Goal: Task Accomplishment & Management: Manage account settings

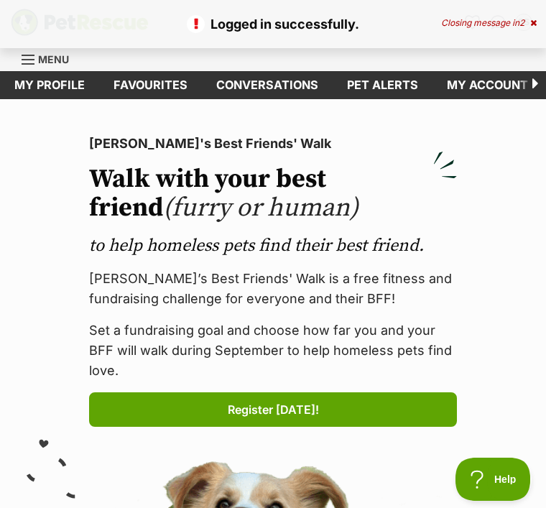
click at [64, 78] on link "My profile" at bounding box center [49, 85] width 99 height 28
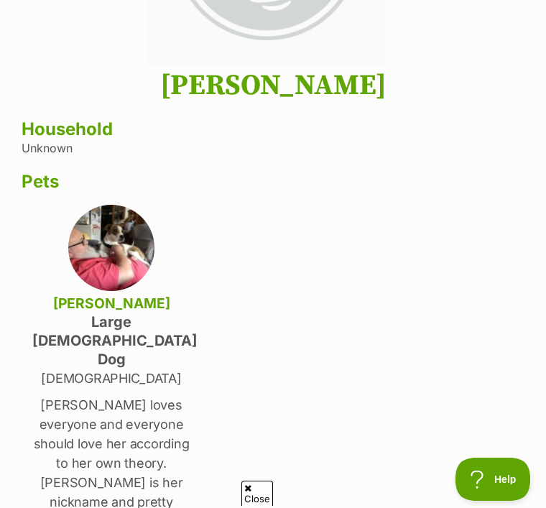
scroll to position [251, 0]
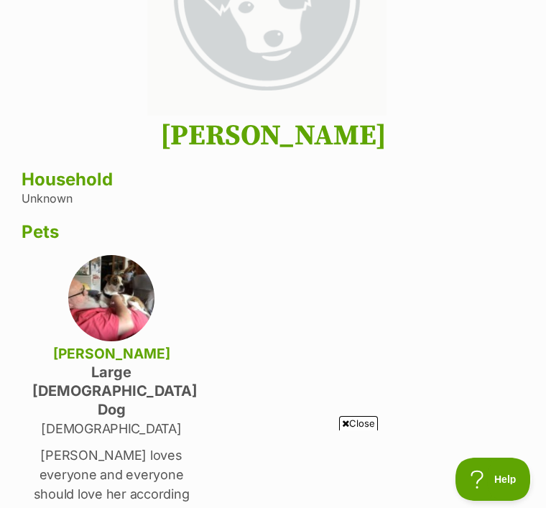
click at [52, 192] on div "Suzanne Stables Household Unknown Pets Thelma large female Dog 1 year old Thelm…" at bounding box center [273, 415] width 503 height 593
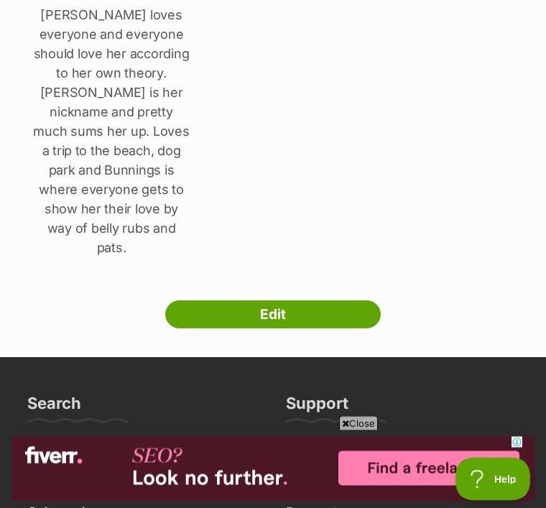
scroll to position [0, 0]
click at [285, 301] on link "Edit" at bounding box center [273, 315] width 216 height 29
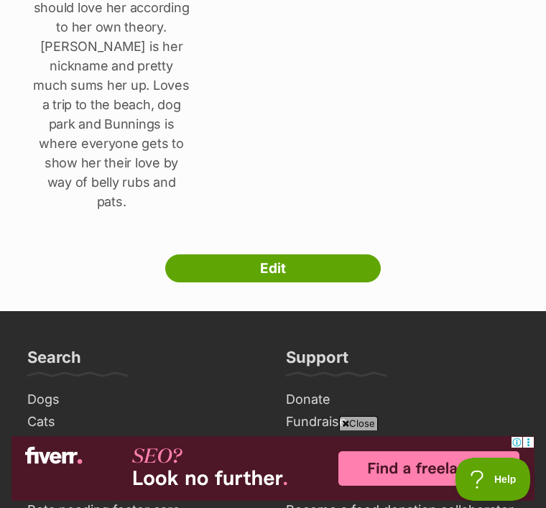
click at [270, 254] on link "Edit" at bounding box center [273, 268] width 216 height 29
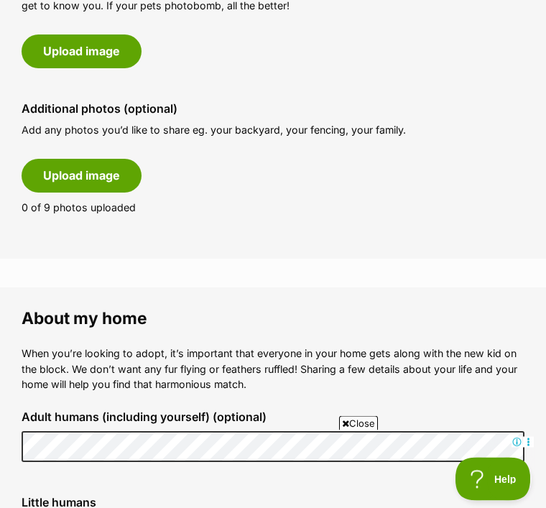
scroll to position [779, 0]
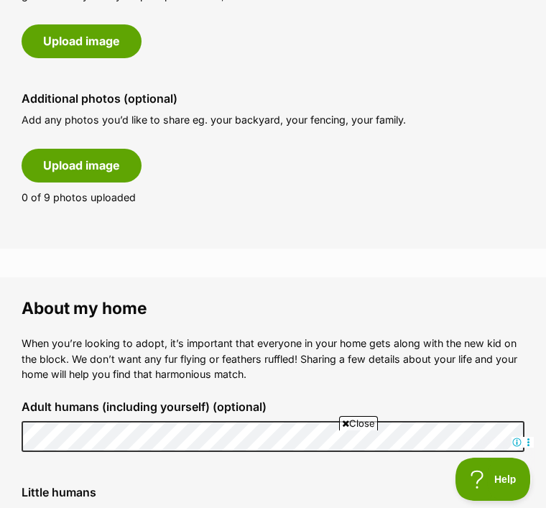
click at [88, 158] on button "Upload image" at bounding box center [82, 165] width 120 height 33
click at [361, 430] on span "Close" at bounding box center [358, 423] width 39 height 14
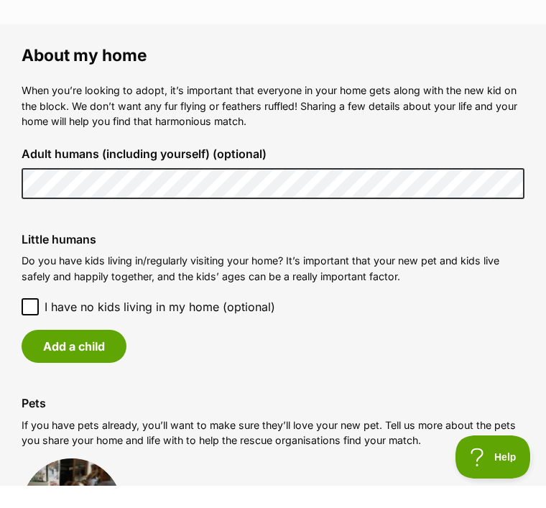
scroll to position [1032, 0]
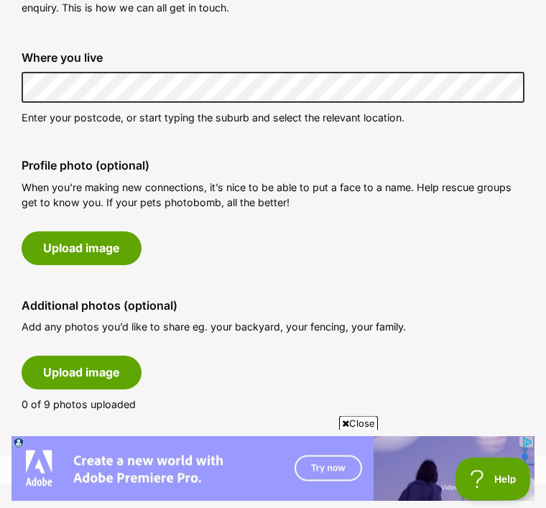
scroll to position [573, 0]
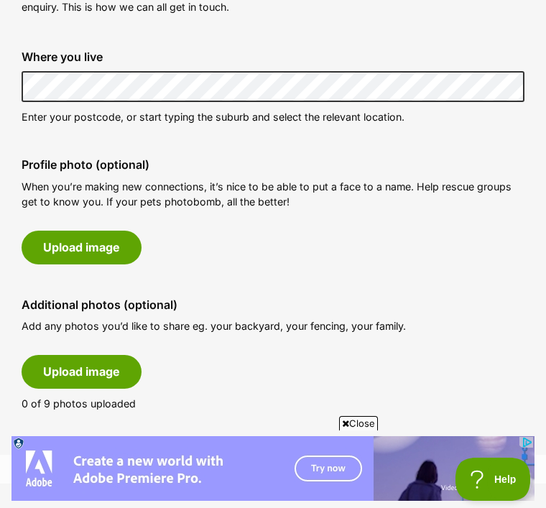
click at [70, 367] on button "Upload image" at bounding box center [82, 371] width 120 height 33
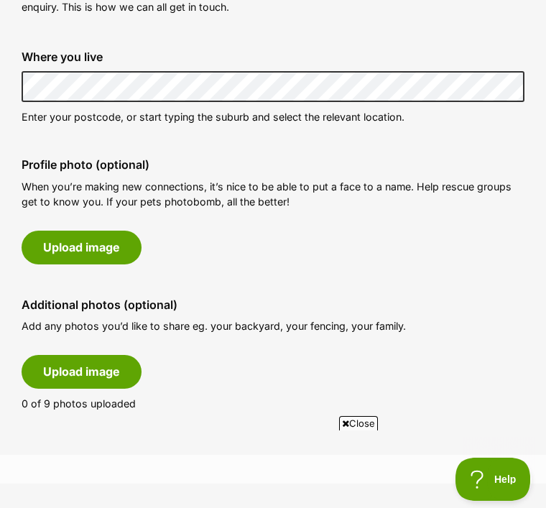
scroll to position [0, 0]
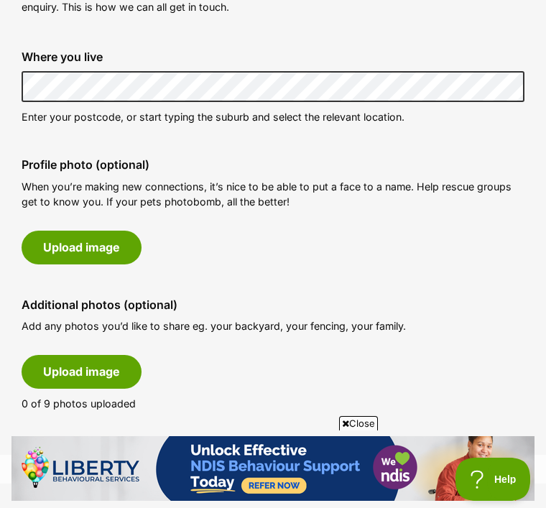
click at [356, 430] on span "Close" at bounding box center [358, 423] width 39 height 14
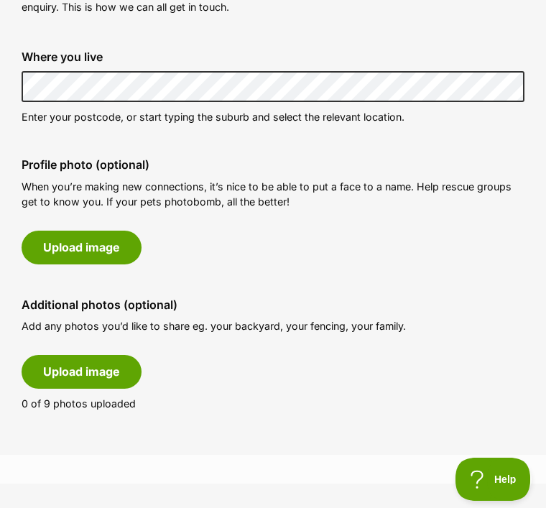
click at [75, 364] on button "Upload image" at bounding box center [82, 371] width 120 height 33
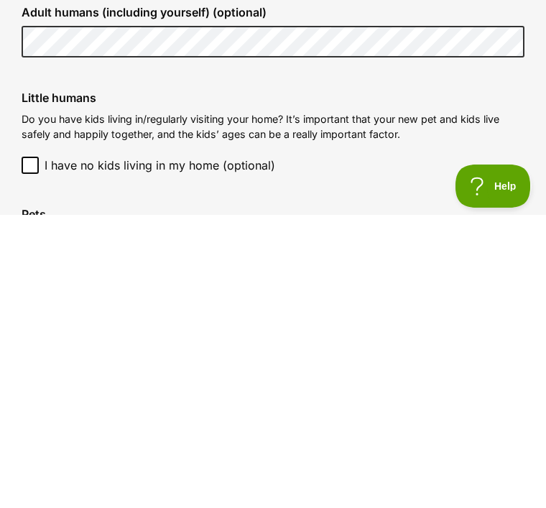
scroll to position [1436, 0]
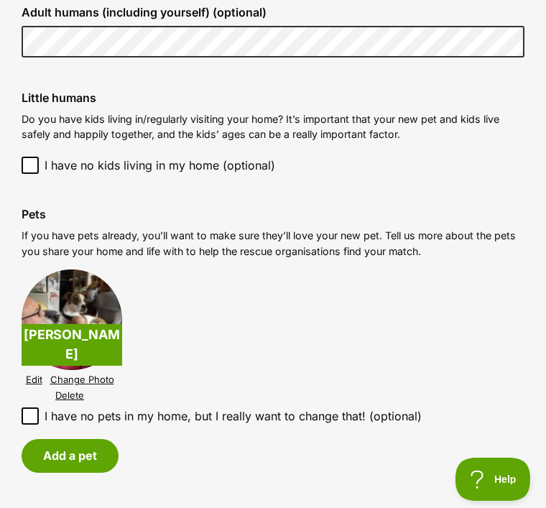
click at [70, 446] on button "Add a pet" at bounding box center [70, 455] width 97 height 33
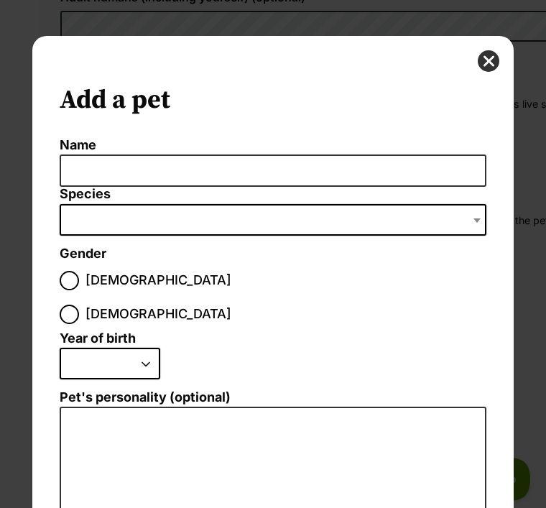
scroll to position [0, 0]
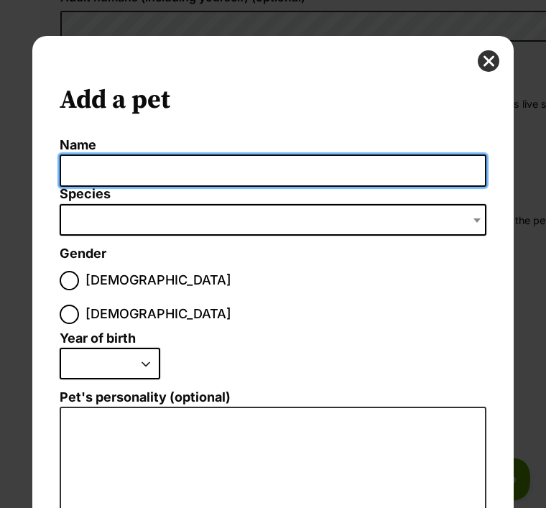
click at [75, 160] on input "Name" at bounding box center [273, 171] width 427 height 32
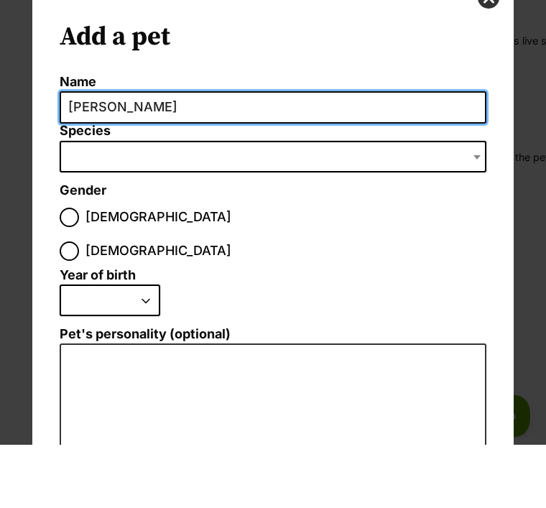
type input "[PERSON_NAME]"
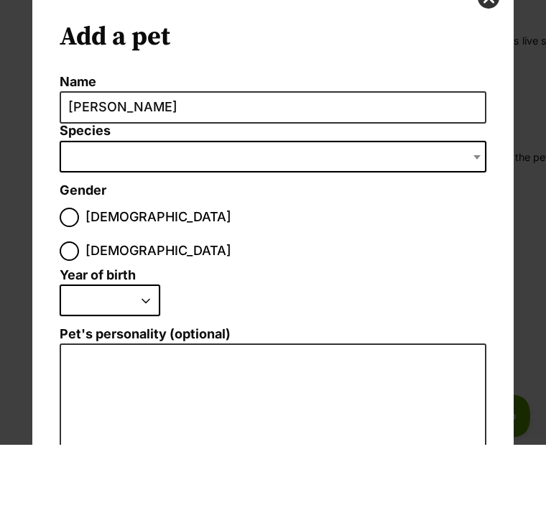
click at [80, 204] on span "Dialog Window - Close (Press escape to close)" at bounding box center [273, 220] width 427 height 32
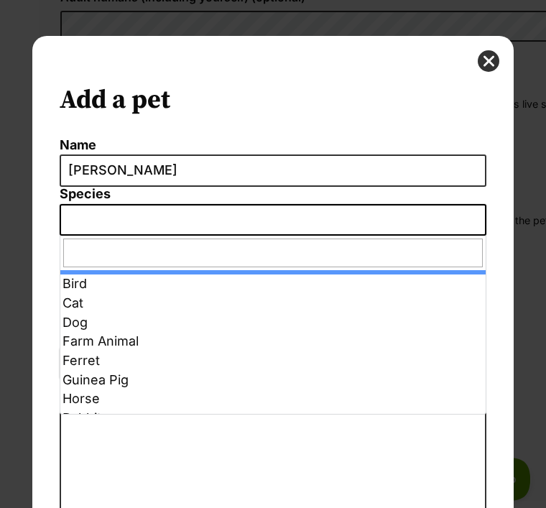
select select "2"
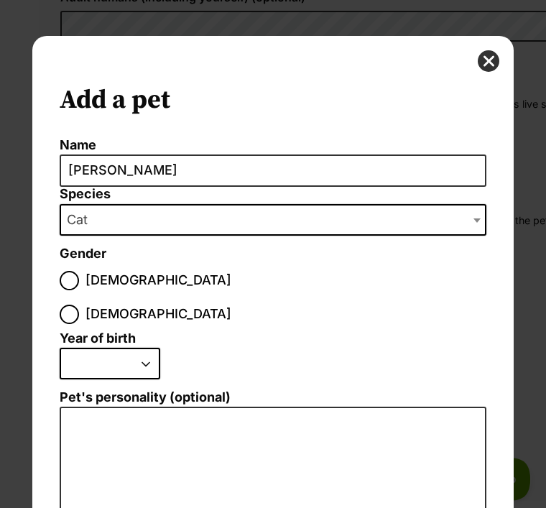
click at [68, 286] on input "[DEMOGRAPHIC_DATA]" at bounding box center [69, 280] width 19 height 19
radio input "true"
click at [147, 348] on select "2025 2024 2023 2022 2021 2020 2019 2018 2017 2016 2015 2014 2013 2012 2011 2010…" at bounding box center [110, 364] width 101 height 32
select select "2016"
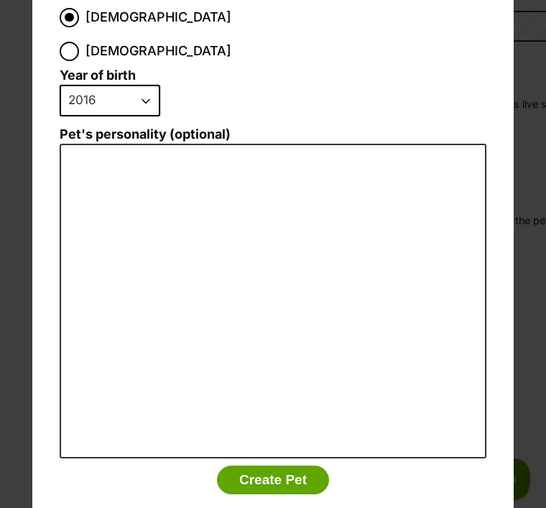
scroll to position [263, 0]
click at [285, 466] on button "Create Pet" at bounding box center [273, 480] width 112 height 29
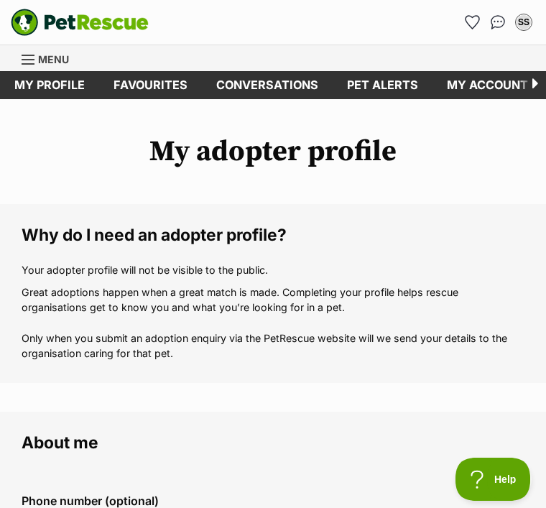
scroll to position [1436, 0]
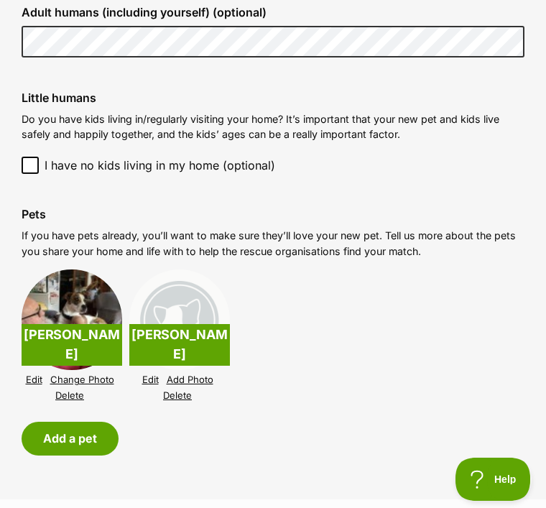
click at [71, 428] on button "Add a pet" at bounding box center [70, 438] width 97 height 33
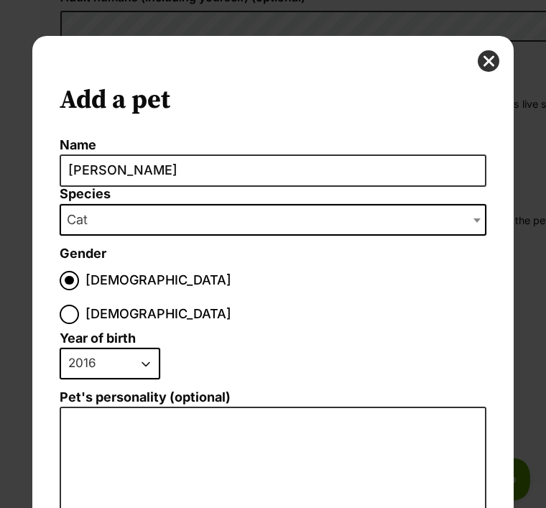
scroll to position [0, 0]
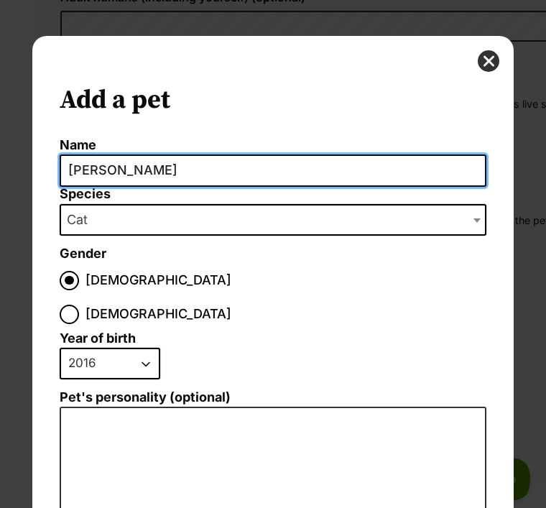
click at [118, 167] on input "[PERSON_NAME]" at bounding box center [273, 171] width 427 height 32
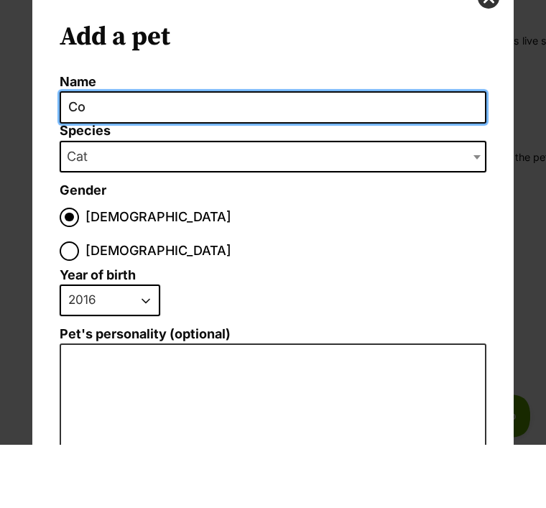
type input "C"
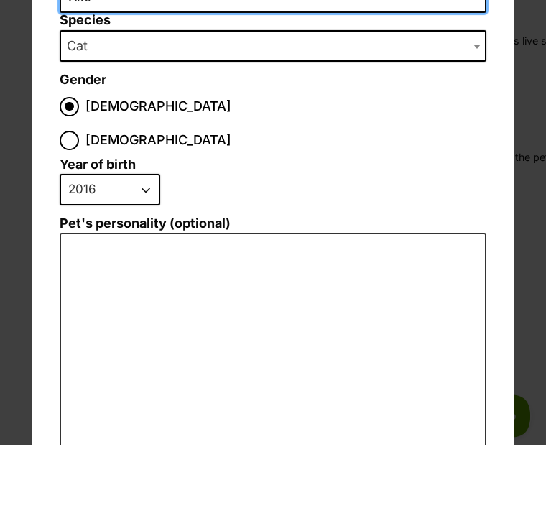
scroll to position [111, 0]
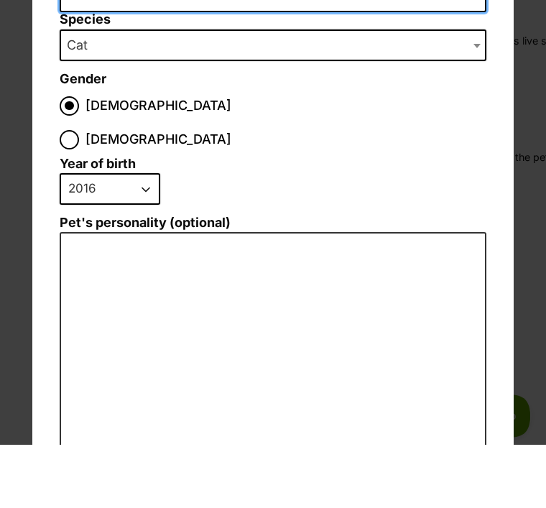
type input "Kiki"
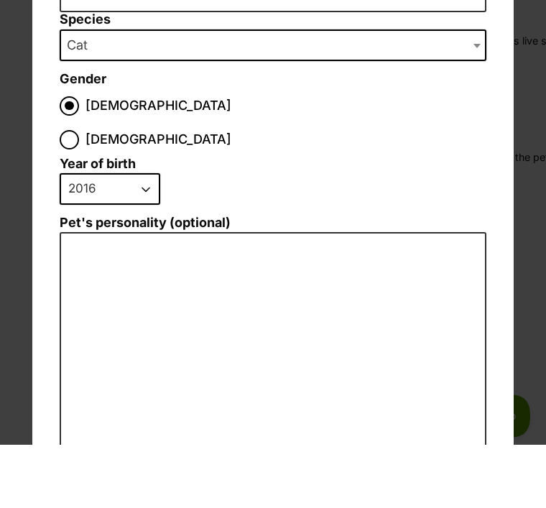
click at [79, 193] on input "[DEMOGRAPHIC_DATA]" at bounding box center [69, 202] width 19 height 19
radio input "true"
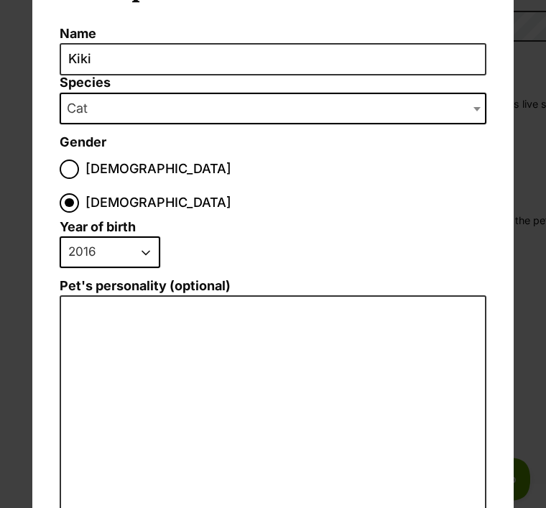
click at [140, 236] on select "2025 2024 2023 2022 2021 2020 2019 2018 2017 2016 2015 2014 2013 2012 2011 2010…" at bounding box center [110, 252] width 101 height 32
select select "2012"
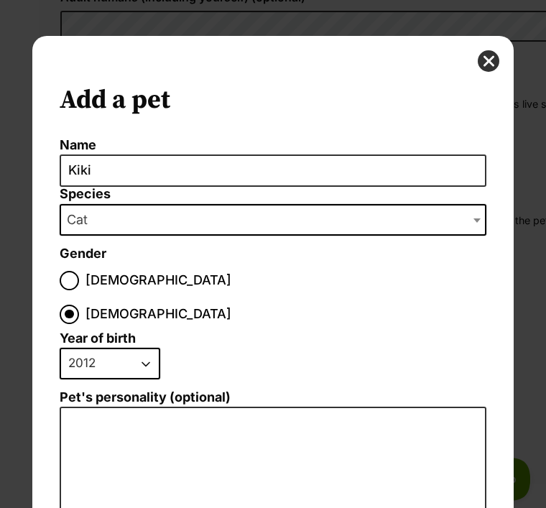
scroll to position [0, 0]
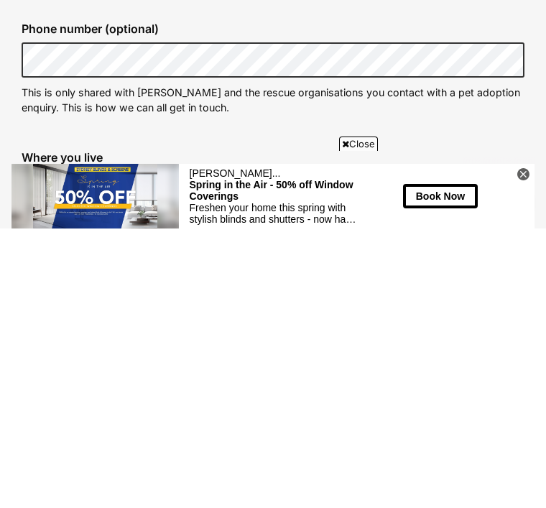
scroll to position [472, 0]
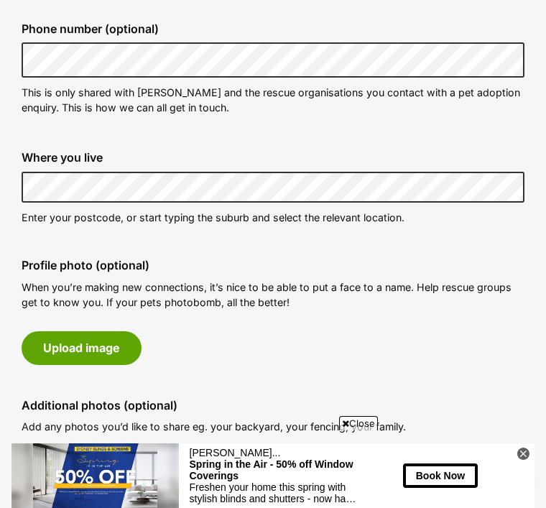
click at [522, 460] on icon at bounding box center [523, 454] width 12 height 12
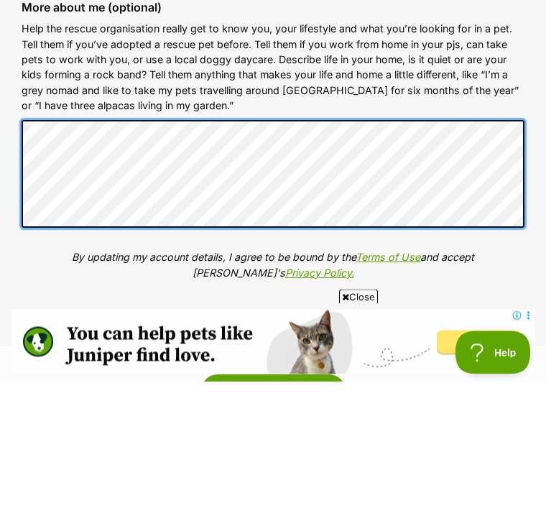
scroll to position [0, 0]
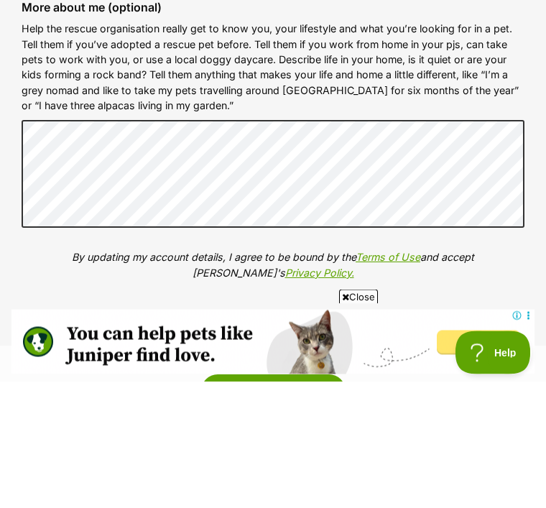
click at [153, 377] on p "By updating my account details, I agree to be bound by the Terms of Use and acc…" at bounding box center [273, 392] width 503 height 31
